Goal: Register for event/course

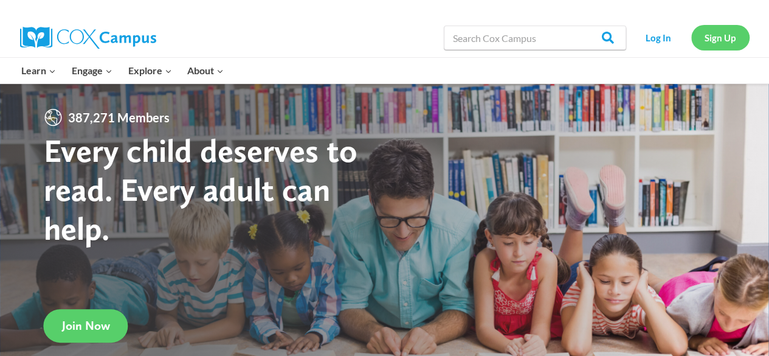
click at [726, 40] on link "Sign Up" at bounding box center [720, 37] width 58 height 25
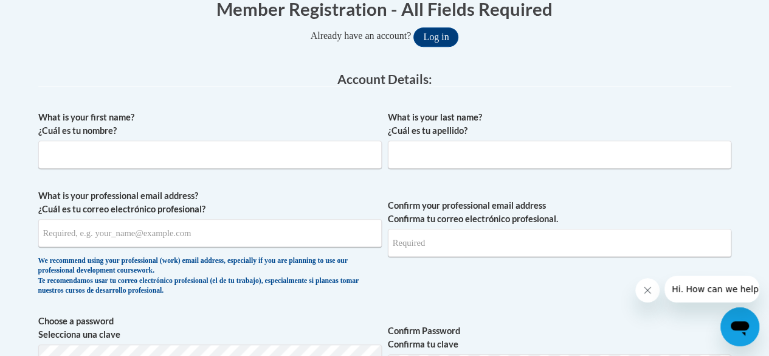
scroll to position [264, 0]
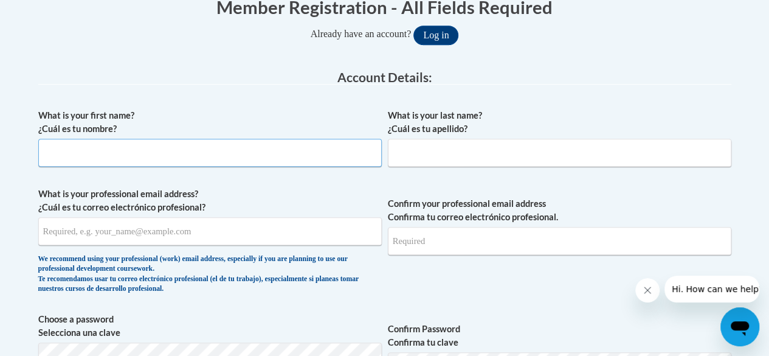
click at [147, 154] on input "What is your first name? ¿Cuál es tu nombre?" at bounding box center [209, 153] width 343 height 28
type input "Lauren"
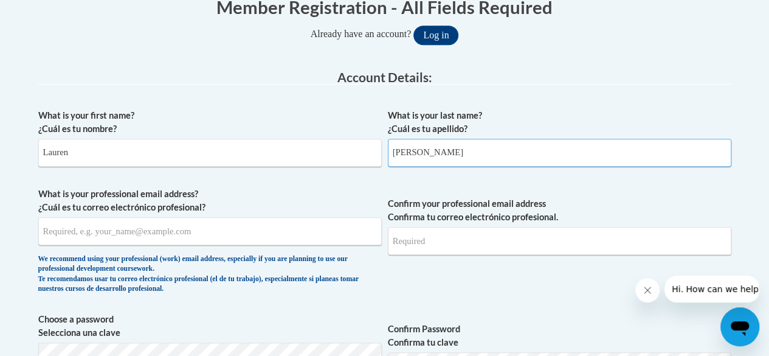
type input "Nix"
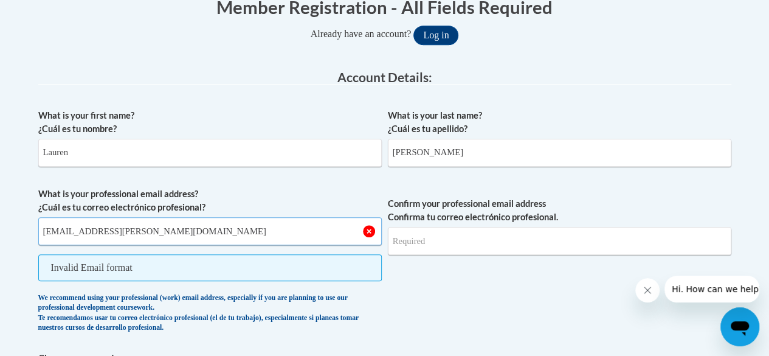
type input "lauren.nix@fcafalcons.com"
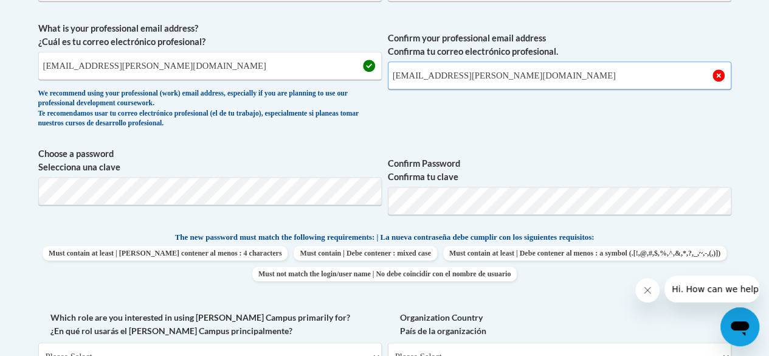
scroll to position [432, 0]
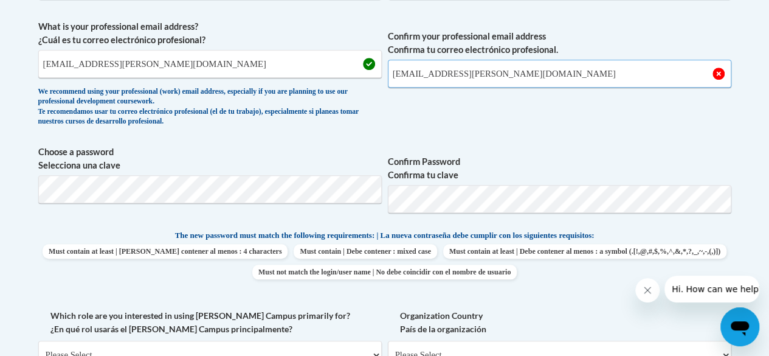
type input "lauren.nix@fcafalcons.com"
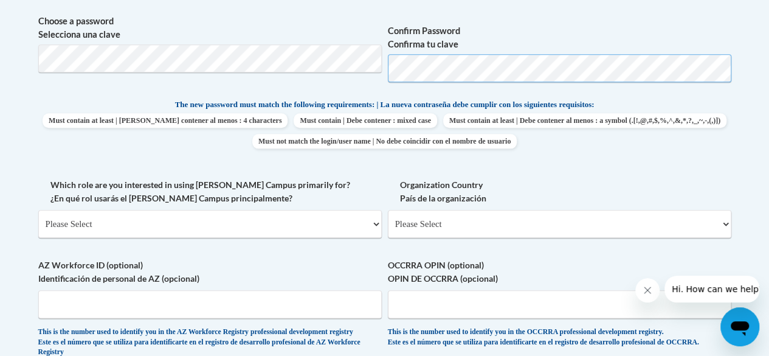
scroll to position [573, 0]
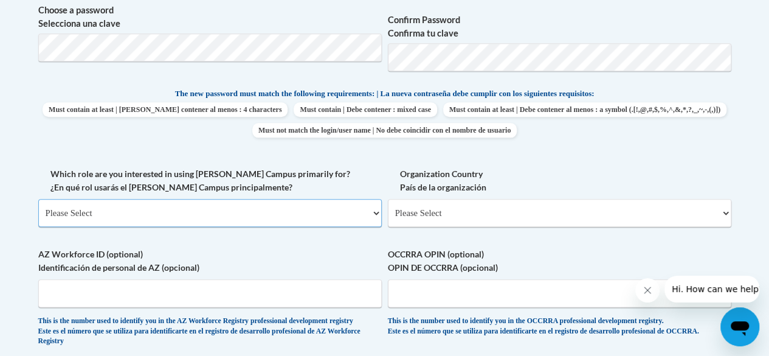
click at [264, 216] on select "Please Select College/University | Colegio/Universidad Community/Nonprofit Part…" at bounding box center [209, 213] width 343 height 28
select select "fbf2d438-af2f-41f8-98f1-81c410e29de3"
click at [38, 199] on select "Please Select College/University | Colegio/Universidad Community/Nonprofit Part…" at bounding box center [209, 213] width 343 height 28
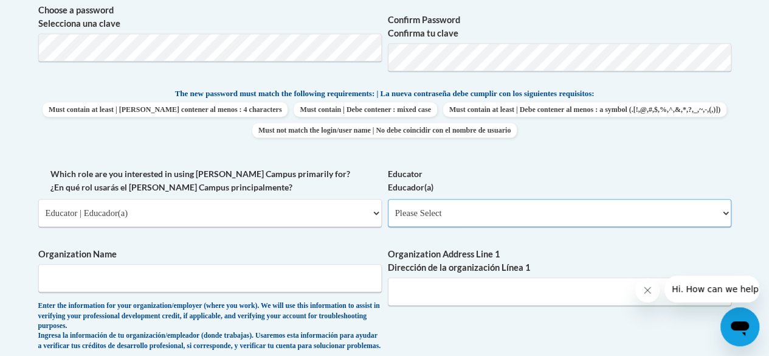
click at [472, 207] on select "Please Select Early Learning/Daycare Teacher/Family Home Care Provider | Maestr…" at bounding box center [559, 213] width 343 height 28
select select "5e2af403-4f2c-4e49-a02f-103e55d7b75b"
click at [388, 199] on select "Please Select Early Learning/Daycare Teacher/Family Home Care Provider | Maestr…" at bounding box center [559, 213] width 343 height 28
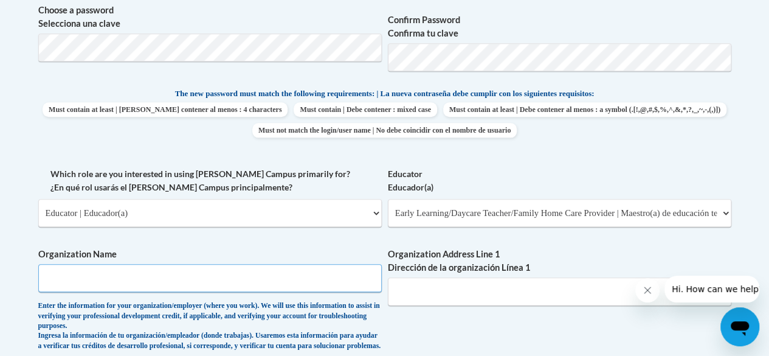
click at [161, 280] on input "Organization Name" at bounding box center [209, 278] width 343 height 28
type input "Foundation Christian Academy"
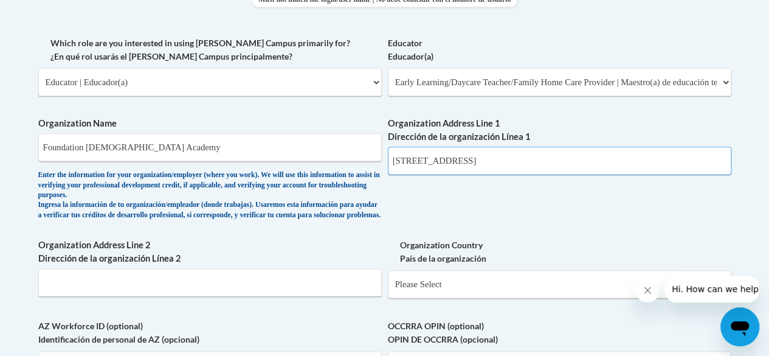
scroll to position [723, 0]
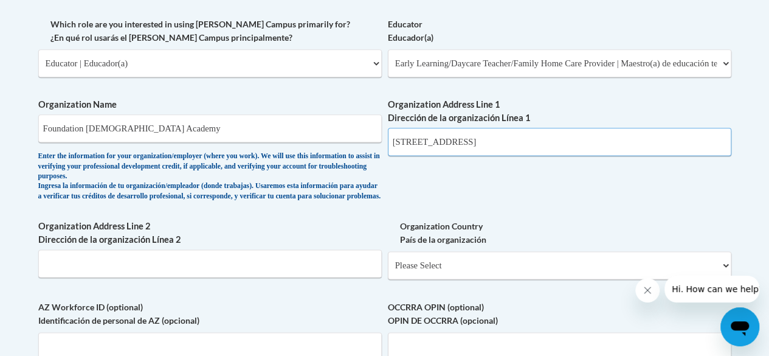
drag, startPoint x: 591, startPoint y: 137, endPoint x: 486, endPoint y: 138, distance: 104.6
click at [486, 138] on input "2480 Three Springs Rd Bowling Green KY 42104" at bounding box center [559, 142] width 343 height 28
type input "2480 Three Springs Rd"
click at [88, 276] on input "Organization Address Line 2 Dirección de la organización Línea 2" at bounding box center [209, 263] width 343 height 28
type input "Bowling Green KY 42104"
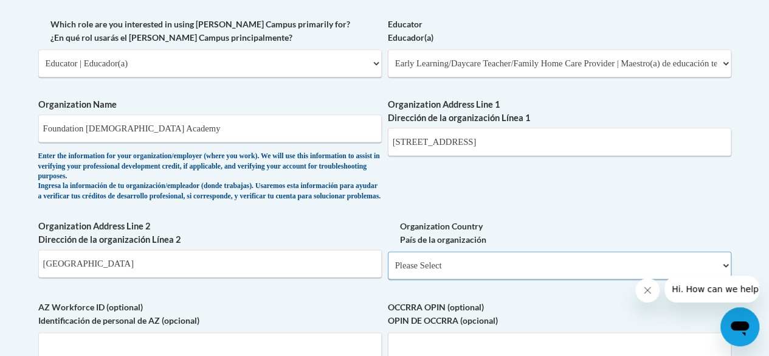
click at [442, 279] on select "Please Select United States | Estados Unidos Outside of the United States | Fue…" at bounding box center [559, 265] width 343 height 28
select select "ad49bcad-a171-4b2e-b99c-48b446064914"
click at [388, 260] on select "Please Select United States | Estados Unidos Outside of the United States | Fue…" at bounding box center [559, 265] width 343 height 28
select select
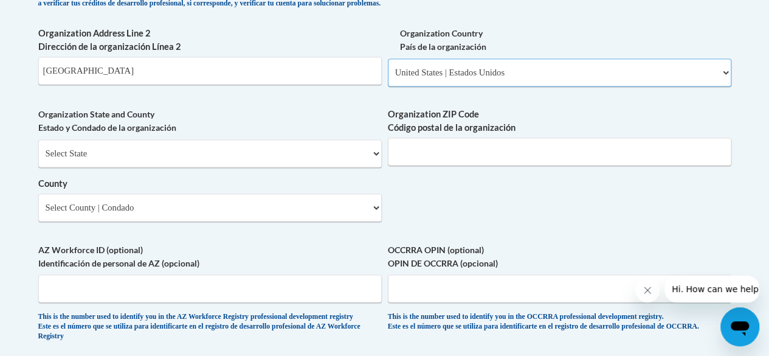
scroll to position [920, 0]
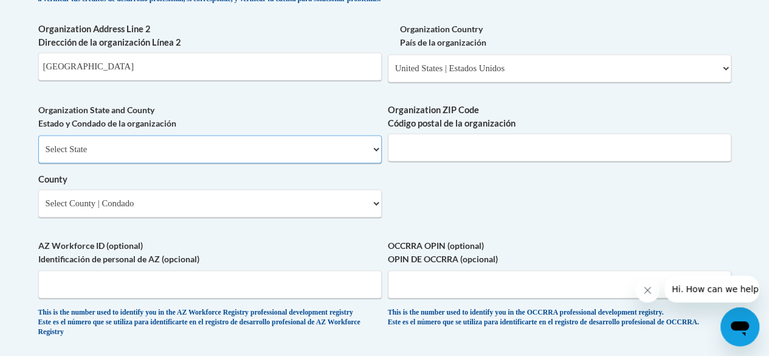
click at [114, 155] on select "Select State Alabama Alaska Arizona Arkansas California Colorado Connecticut De…" at bounding box center [209, 149] width 343 height 28
select select "Kentucky"
click at [38, 144] on select "Select State Alabama Alaska Arizona Arkansas California Colorado Connecticut De…" at bounding box center [209, 149] width 343 height 28
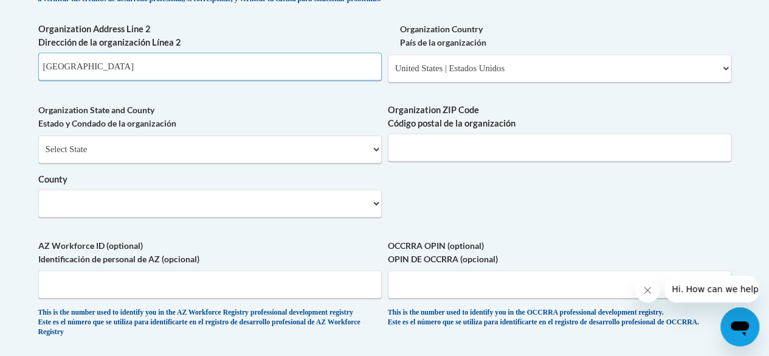
click at [154, 78] on input "Bowling Green KY 42104" at bounding box center [209, 66] width 343 height 28
type input "Bowling Green"
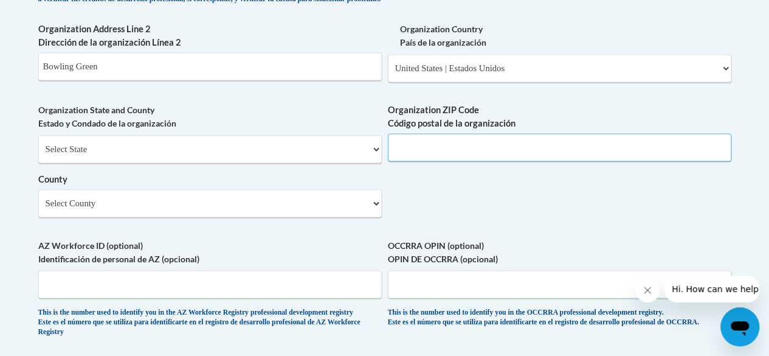
click at [436, 150] on input "Organization ZIP Code Código postal de la organización" at bounding box center [559, 147] width 343 height 28
type input "42104"
click at [89, 209] on select "Select County Adair Allen Anderson Ballard Barren Bath Bell Boone Bourbon Boyd …" at bounding box center [209, 203] width 343 height 28
select select "Warren"
click at [38, 198] on select "Select County Adair Allen Anderson Ballard Barren Bath Bell Boone Bourbon Boyd …" at bounding box center [209, 203] width 343 height 28
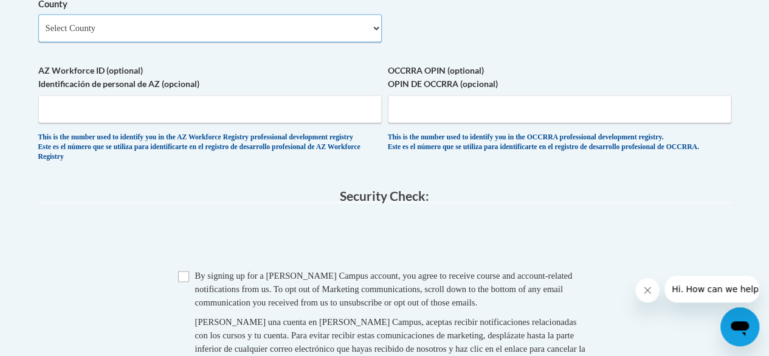
scroll to position [1104, 0]
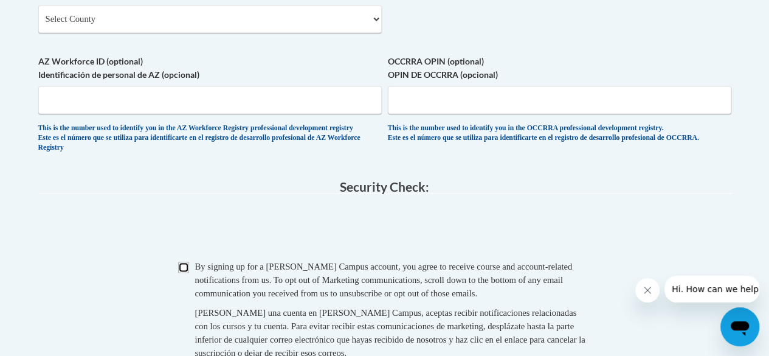
click at [187, 272] on input "Checkbox" at bounding box center [183, 266] width 11 height 11
checkbox input "true"
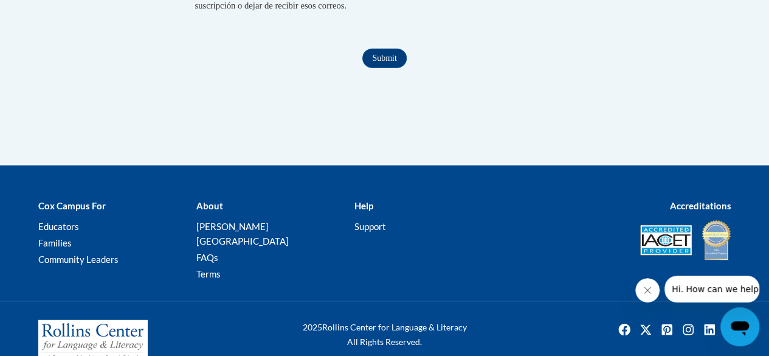
scroll to position [1472, 0]
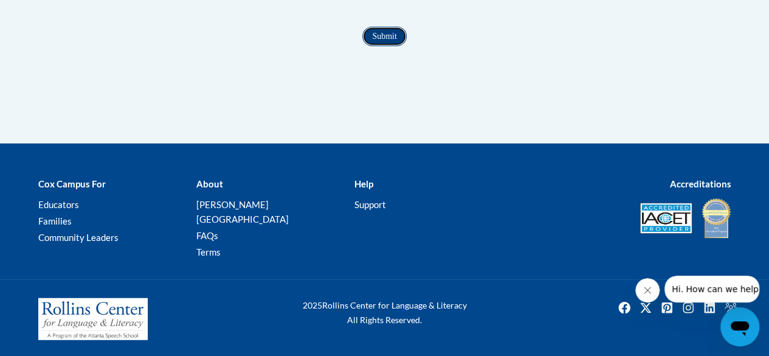
click at [386, 46] on input "Submit" at bounding box center [384, 36] width 44 height 19
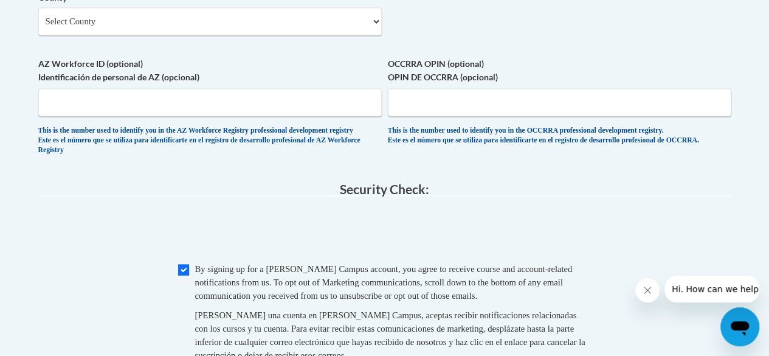
scroll to position [1093, 0]
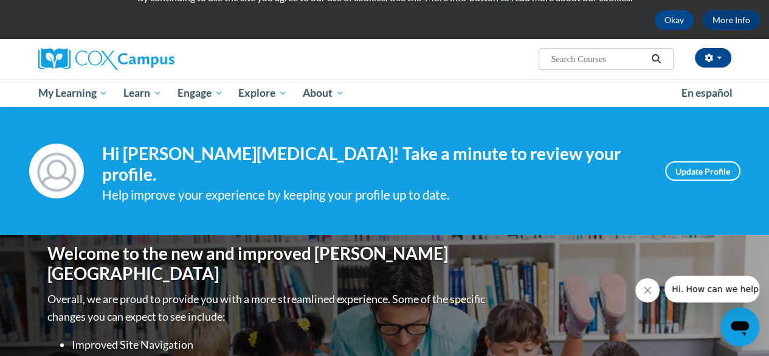
scroll to position [47, 0]
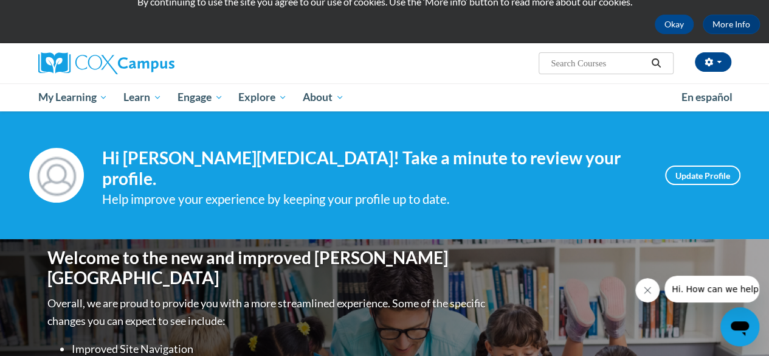
click at [551, 64] on input "Search..." at bounding box center [598, 63] width 97 height 15
type input "meaningfull conversations"
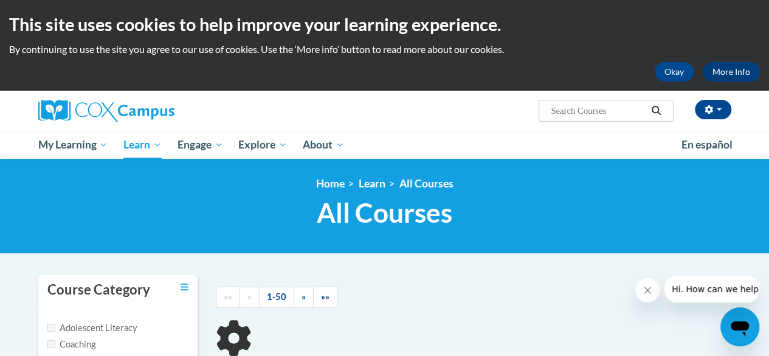
type input "meaningfull conversations"
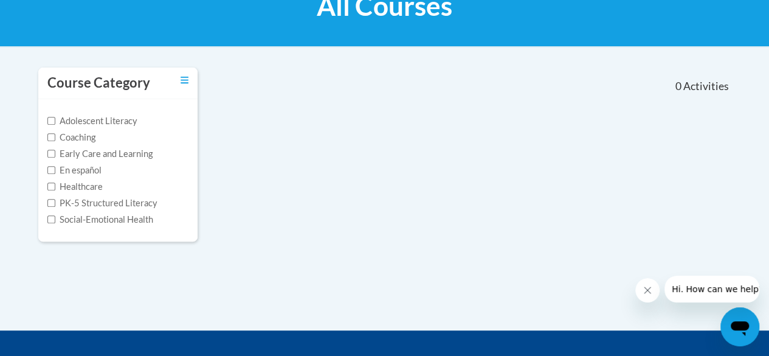
scroll to position [211, 0]
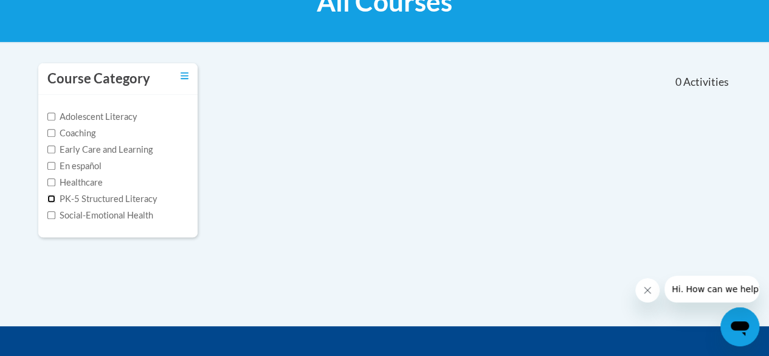
click at [49, 197] on input "PK-5 Structured Literacy" at bounding box center [51, 199] width 8 height 8
checkbox input "true"
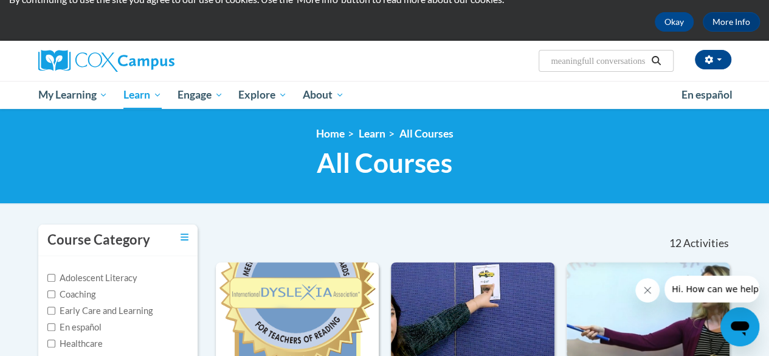
scroll to position [0, 0]
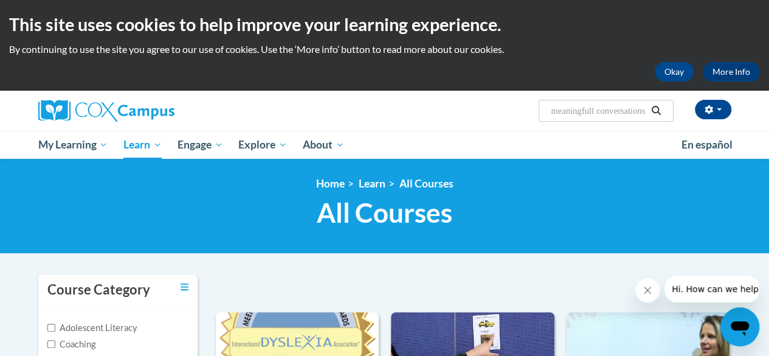
click at [611, 105] on input "meaningfull conversations" at bounding box center [598, 110] width 97 height 15
click at [646, 108] on input "meaningfull conversations" at bounding box center [598, 110] width 97 height 15
click at [648, 112] on button "Search" at bounding box center [656, 110] width 18 height 15
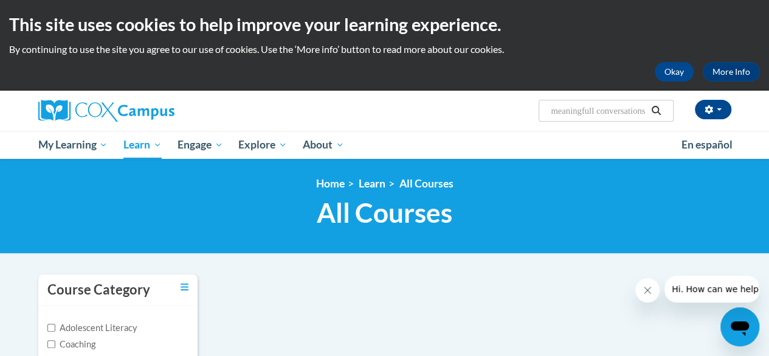
click at [581, 117] on input "meaningfull conversations" at bounding box center [598, 110] width 97 height 15
type input "g"
type input "the power of language"
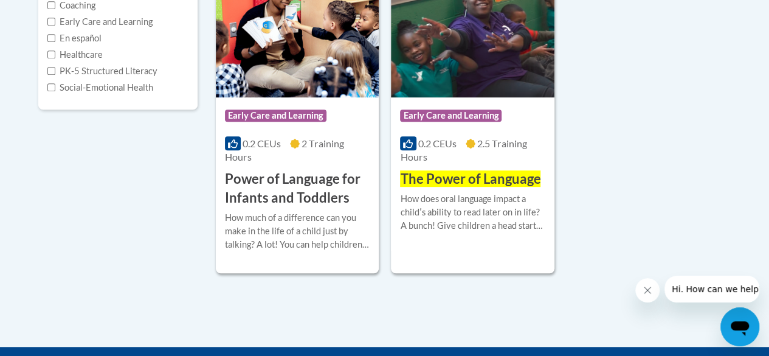
scroll to position [345, 0]
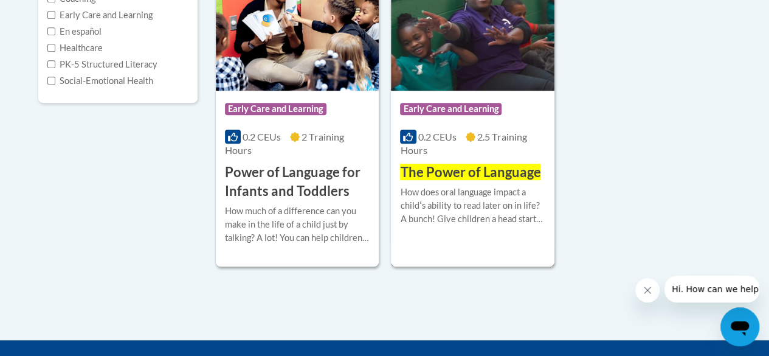
click at [460, 170] on span "The Power of Language" at bounding box center [470, 172] width 140 height 16
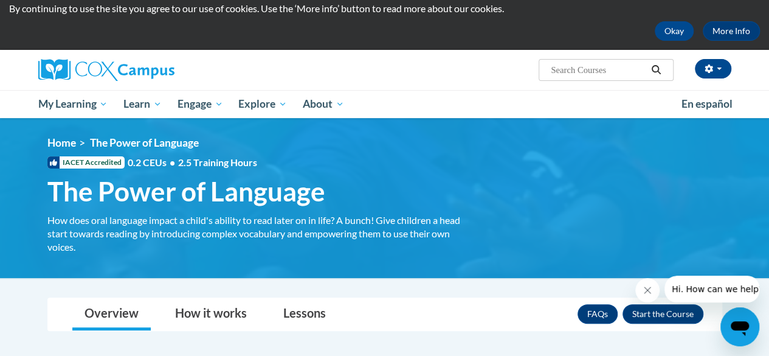
scroll to position [90, 0]
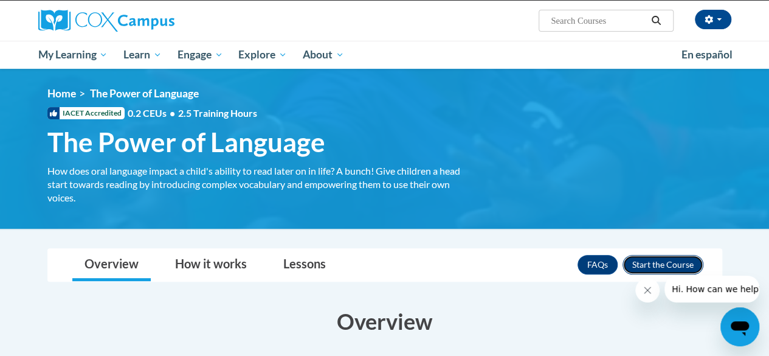
click at [652, 266] on button "Enroll" at bounding box center [662, 264] width 81 height 19
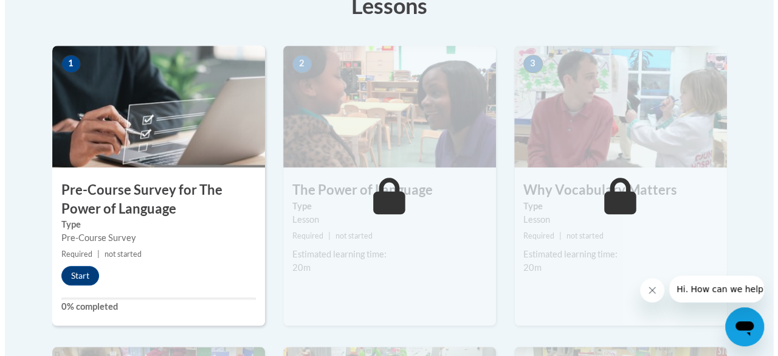
scroll to position [367, 0]
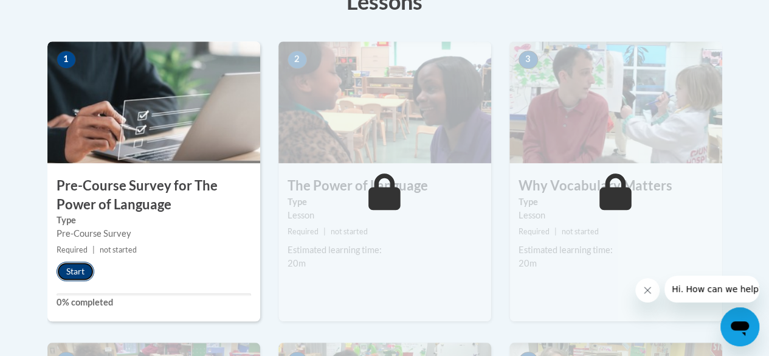
click at [80, 266] on button "Start" at bounding box center [76, 270] width 38 height 19
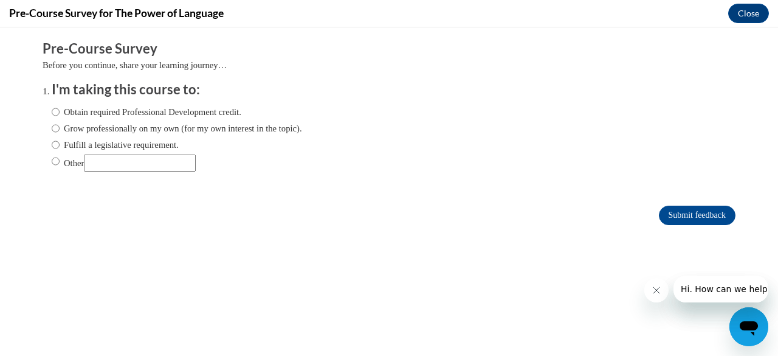
scroll to position [0, 0]
click at [52, 108] on input "Obtain required Professional Development credit." at bounding box center [56, 111] width 8 height 13
radio input "true"
click at [678, 213] on input "Submit feedback" at bounding box center [697, 214] width 77 height 19
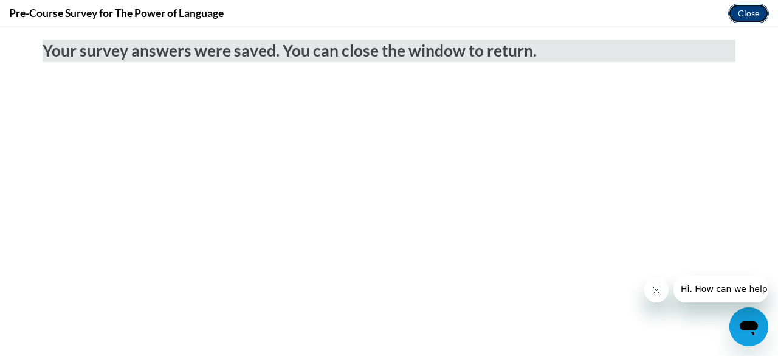
click at [748, 5] on button "Close" at bounding box center [748, 13] width 41 height 19
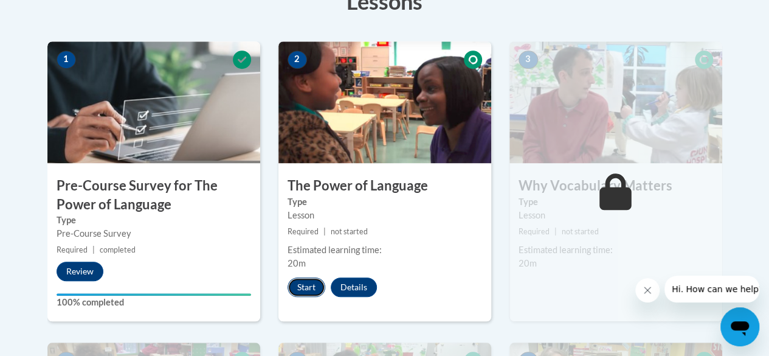
click at [302, 287] on button "Start" at bounding box center [307, 286] width 38 height 19
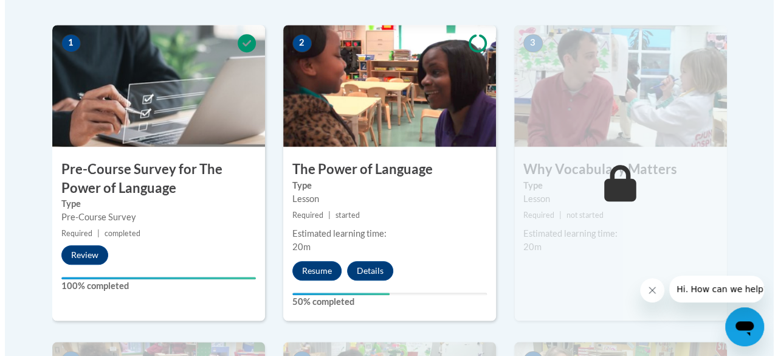
scroll to position [388, 0]
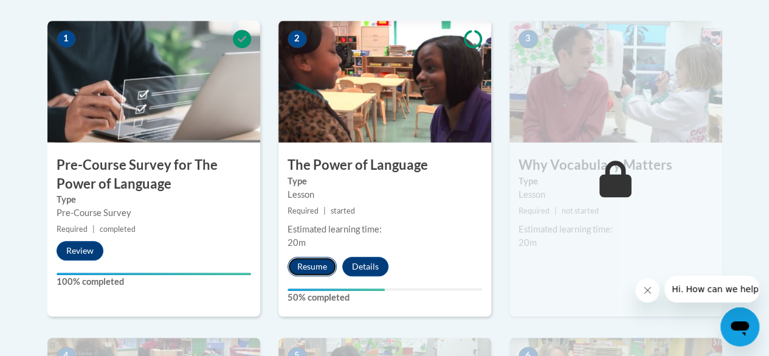
click at [304, 259] on button "Resume" at bounding box center [312, 266] width 49 height 19
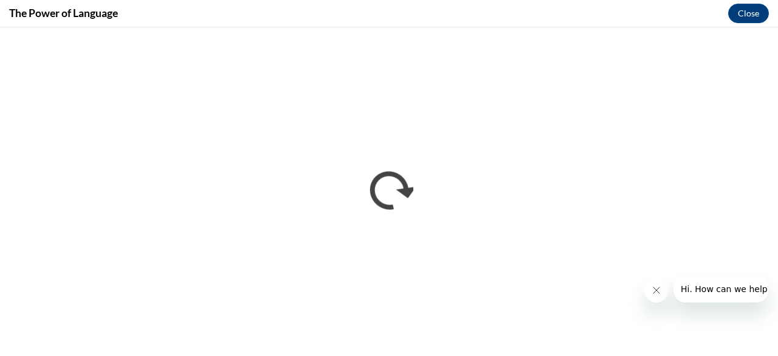
scroll to position [0, 0]
click at [656, 287] on icon "Close message from company" at bounding box center [656, 290] width 10 height 10
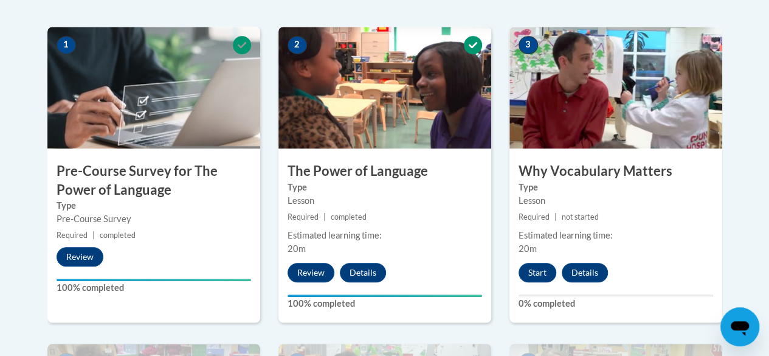
scroll to position [395, 0]
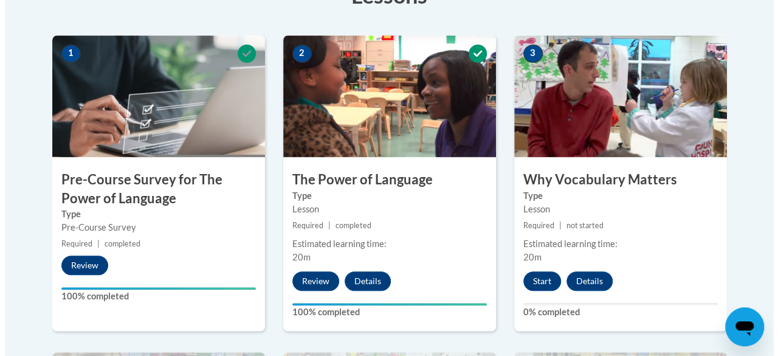
scroll to position [400, 0]
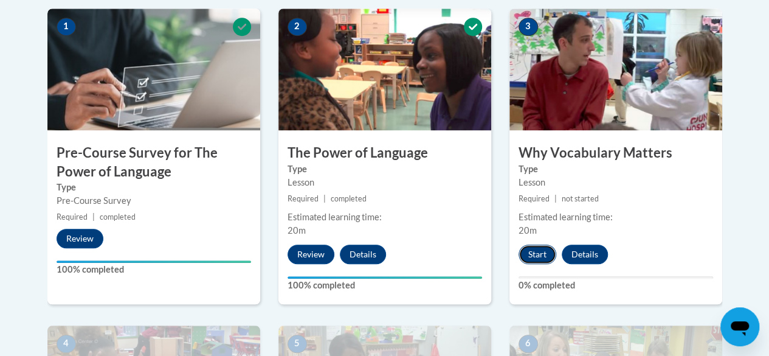
click at [533, 245] on button "Start" at bounding box center [538, 253] width 38 height 19
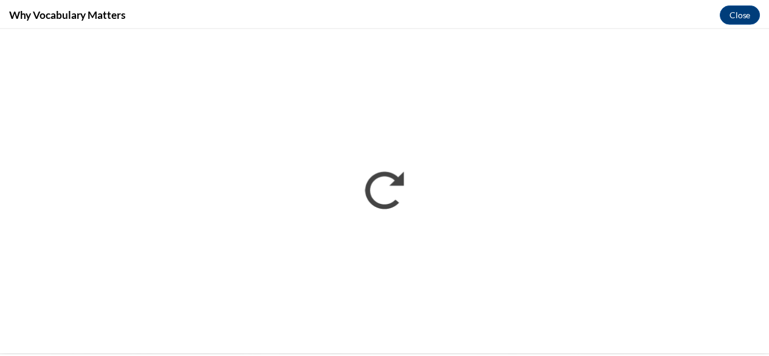
scroll to position [0, 0]
